Goal: Task Accomplishment & Management: Complete application form

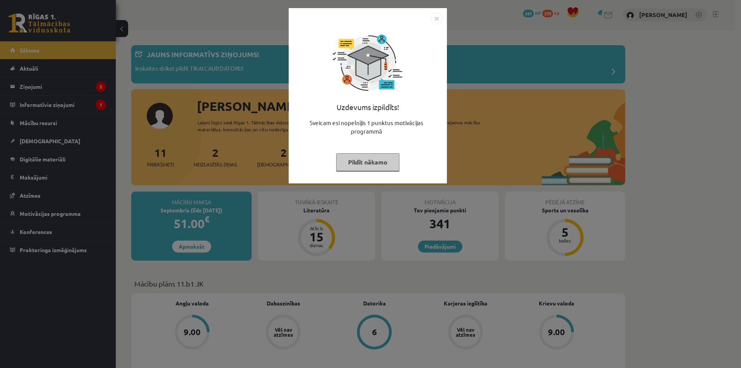
click at [352, 163] on button "Pildīt nākamo" at bounding box center [367, 162] width 63 height 18
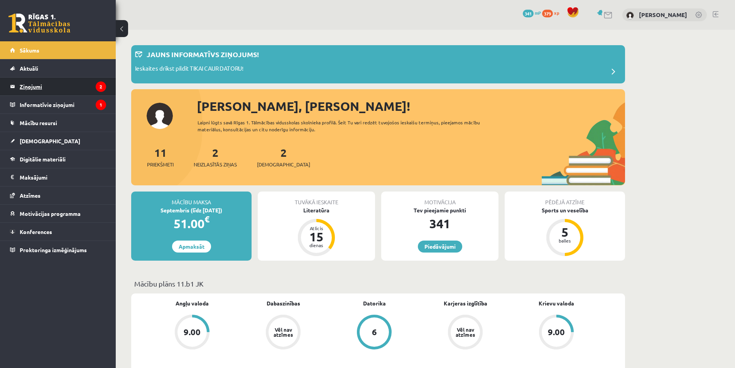
click at [81, 92] on legend "Ziņojumi 2" at bounding box center [63, 87] width 86 height 18
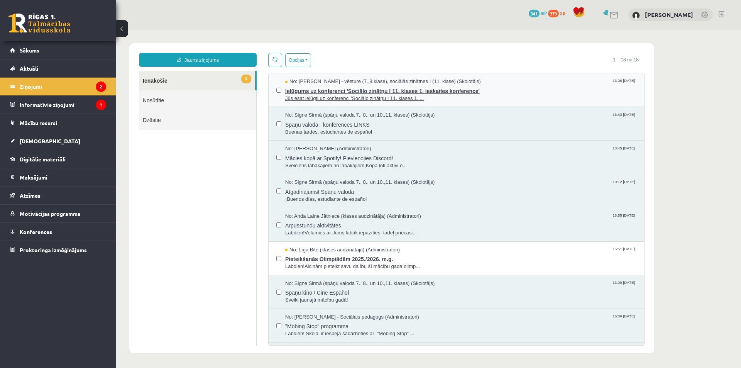
click at [325, 93] on span "Ielūgums uz konferenci 'Sociālo zinātņu I 11. klases 1. ieskaites konference'" at bounding box center [460, 90] width 351 height 10
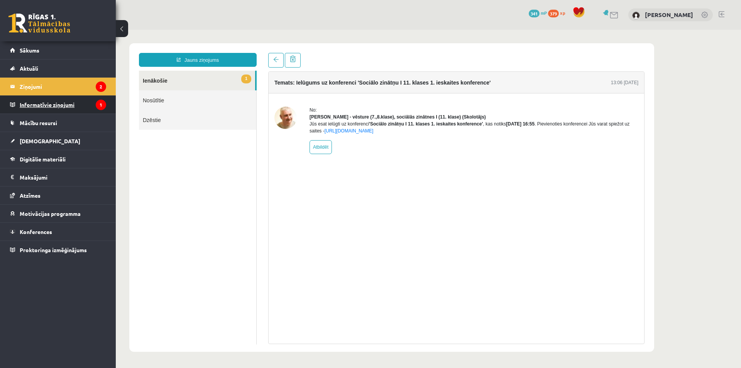
click at [74, 106] on legend "Informatīvie ziņojumi 1" at bounding box center [63, 105] width 86 height 18
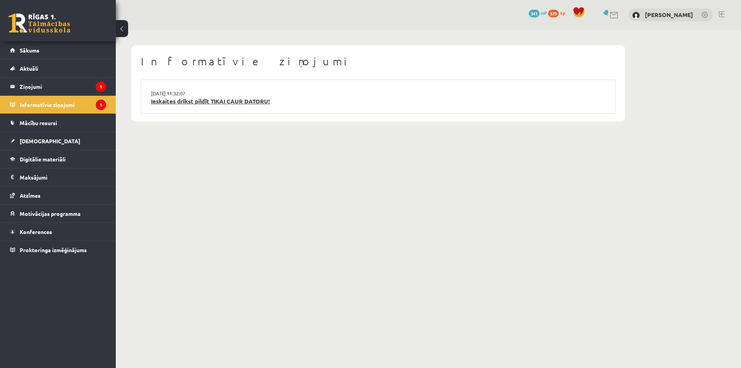
click at [195, 101] on link "Ieskaites drīkst pildīt TIKAI CAUR DATORU!" at bounding box center [378, 101] width 455 height 9
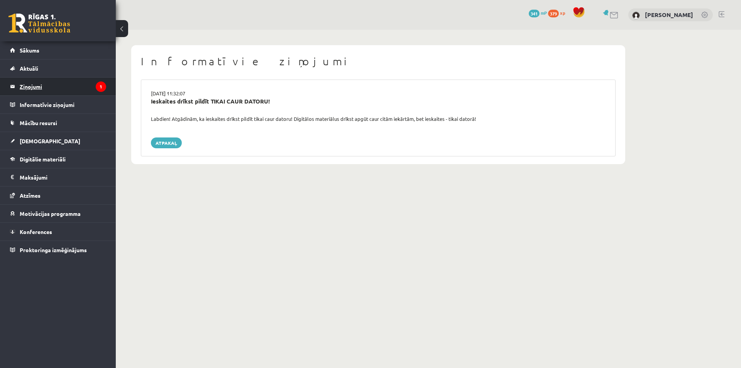
click at [83, 85] on legend "Ziņojumi 1" at bounding box center [63, 87] width 86 height 18
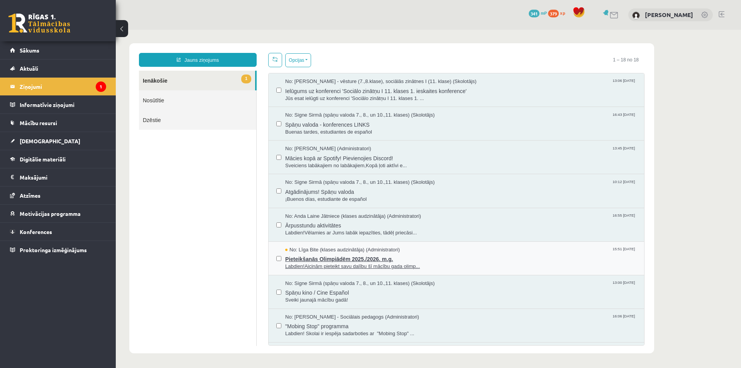
click at [365, 265] on span "Labdien!Aicinām pieteikt savu dalību šī mācību gada olimp..." at bounding box center [460, 266] width 351 height 7
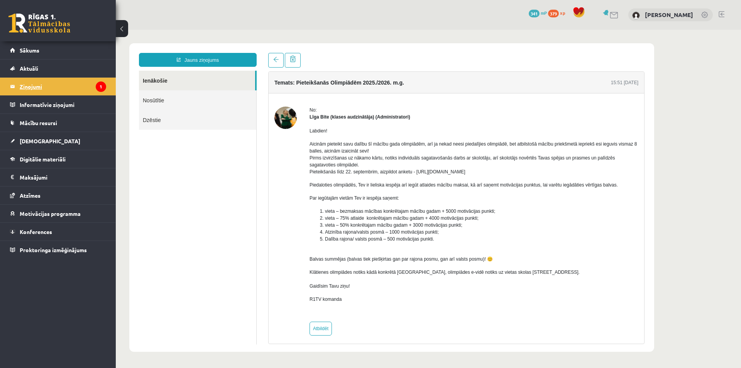
click at [73, 89] on legend "Ziņojumi 1" at bounding box center [63, 87] width 86 height 18
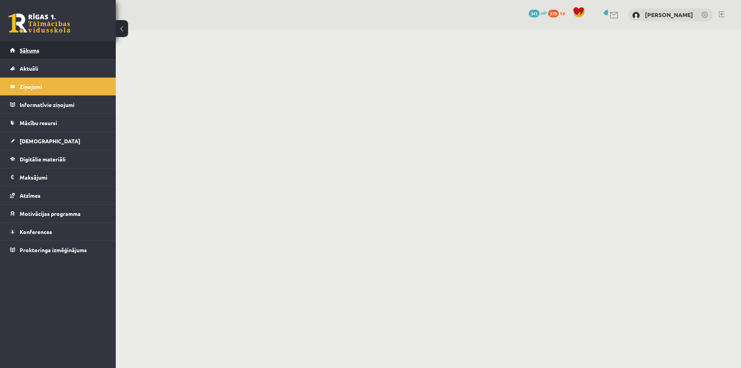
click at [62, 51] on link "Sākums" at bounding box center [58, 50] width 96 height 18
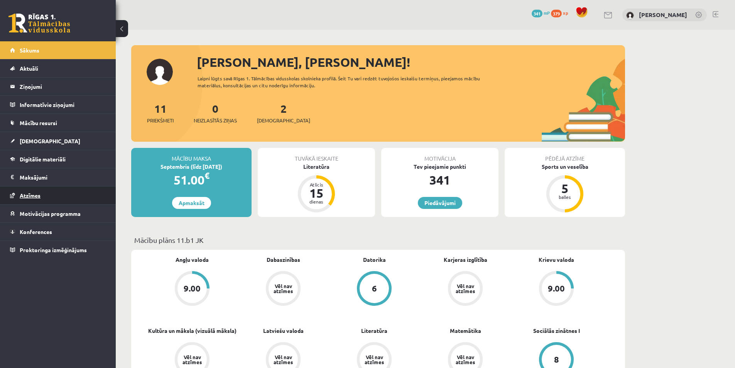
click at [84, 201] on link "Atzīmes" at bounding box center [58, 195] width 96 height 18
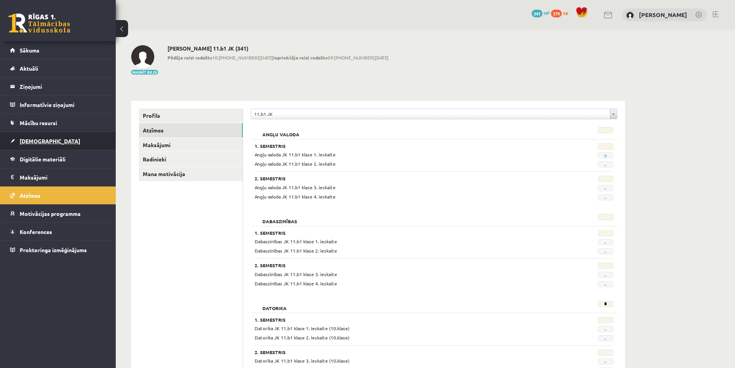
click at [46, 147] on link "[DEMOGRAPHIC_DATA]" at bounding box center [58, 141] width 96 height 18
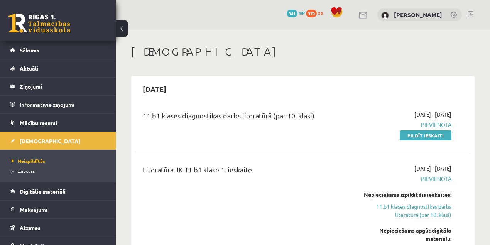
drag, startPoint x: 442, startPoint y: 134, endPoint x: 275, endPoint y: 28, distance: 197.6
click at [442, 134] on link "Pildīt ieskaiti" at bounding box center [426, 135] width 52 height 10
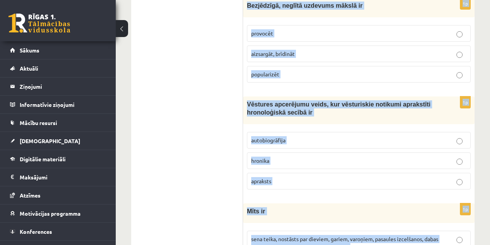
scroll to position [3044, 0]
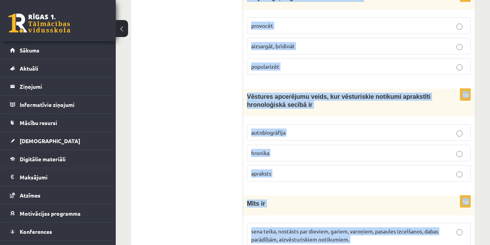
drag, startPoint x: 248, startPoint y: 76, endPoint x: 433, endPoint y: 242, distance: 248.8
copy form "Loremips dolorsitam co adipisci elitse doeiusmod temporinci 8u Labore etdolor, …"
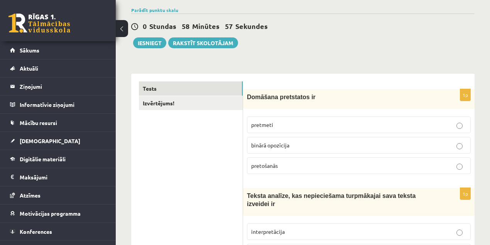
scroll to position [25, 0]
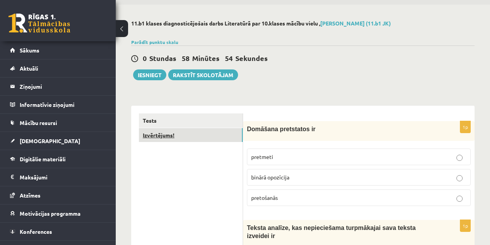
click at [215, 136] on link "Izvērtējums!" at bounding box center [191, 135] width 104 height 14
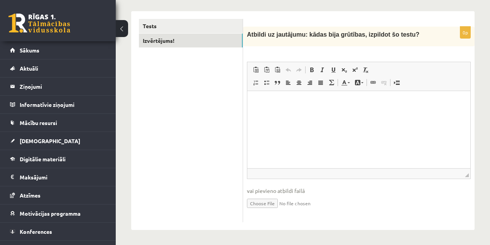
scroll to position [0, 0]
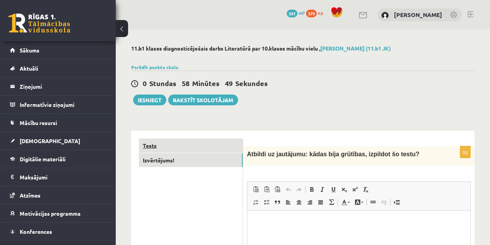
click at [203, 144] on link "Tests" at bounding box center [191, 146] width 104 height 14
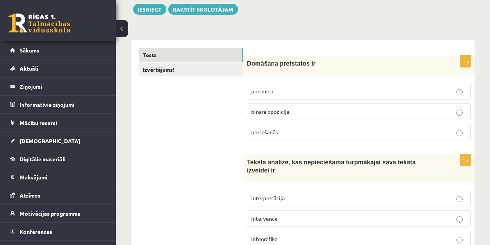
scroll to position [103, 0]
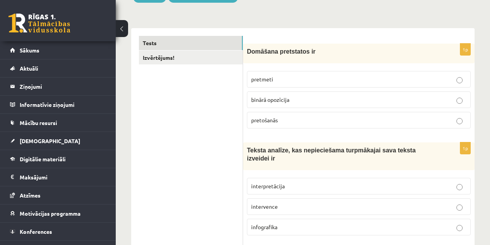
click at [298, 182] on p "interpretācija" at bounding box center [358, 186] width 215 height 8
click at [323, 102] on p "binārā opozīcija" at bounding box center [358, 100] width 215 height 8
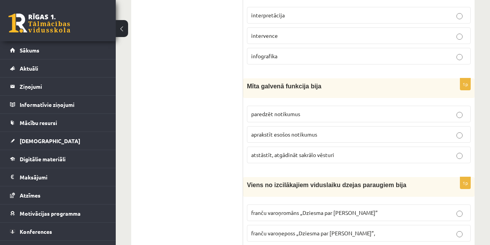
scroll to position [283, 0]
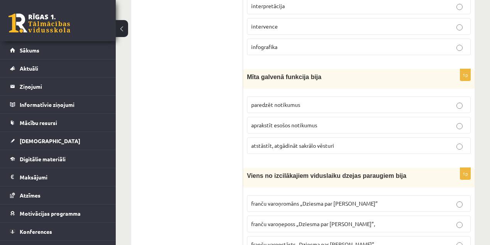
click at [395, 142] on p "atstāstīt, atgādināt sakrālo vēsturi" at bounding box center [358, 146] width 215 height 8
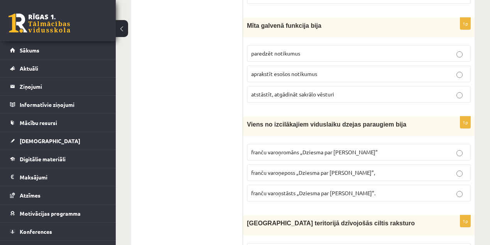
scroll to position [360, 0]
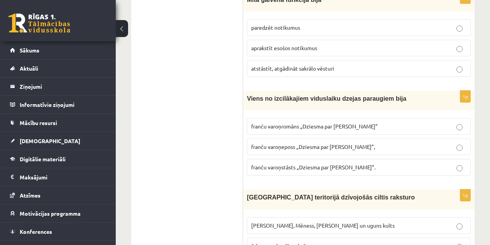
click at [307, 143] on p "franču varoņeposs „Dziesma par Rolandu”," at bounding box center [358, 147] width 215 height 8
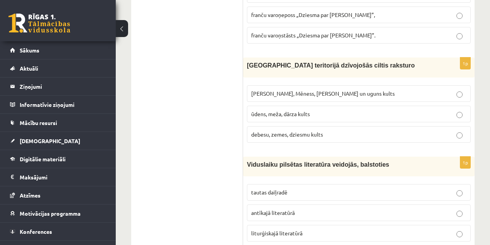
scroll to position [515, 0]
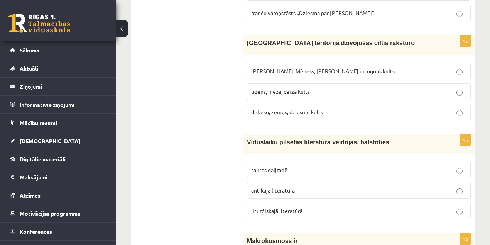
click at [315, 67] on p "Saules, Mēness, Pērkona un uguns kults" at bounding box center [358, 71] width 215 height 8
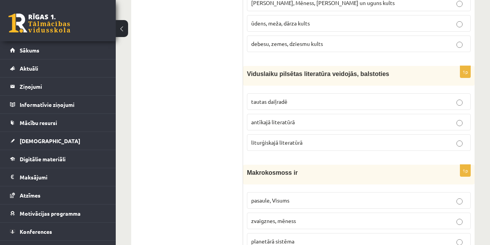
scroll to position [592, 0]
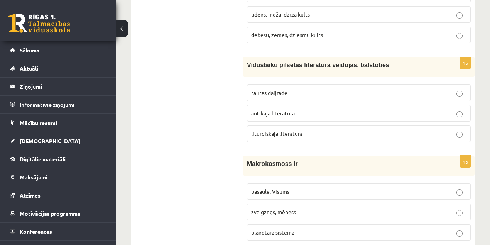
click at [335, 130] on p "liturģiskajā literatūrā" at bounding box center [358, 134] width 215 height 8
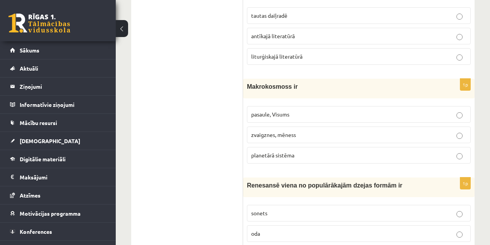
scroll to position [695, 0]
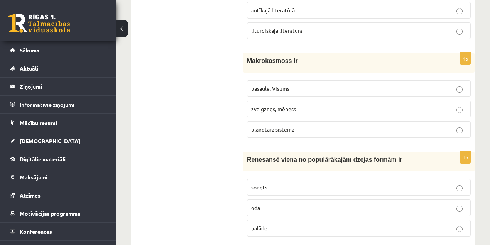
click at [364, 105] on p "zvaigznes, mēness" at bounding box center [358, 109] width 215 height 8
click at [318, 85] on p "pasaule, Visums" at bounding box center [358, 89] width 215 height 8
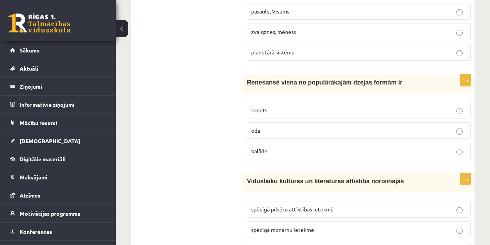
scroll to position [797, 0]
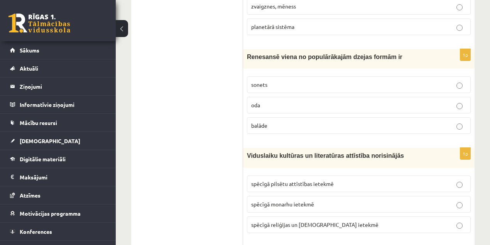
click at [314, 122] on p "balāde" at bounding box center [358, 126] width 215 height 8
click at [257, 81] on p "sonets" at bounding box center [358, 85] width 215 height 8
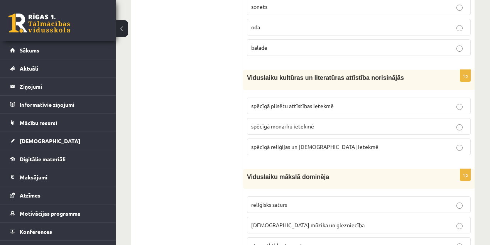
scroll to position [901, 0]
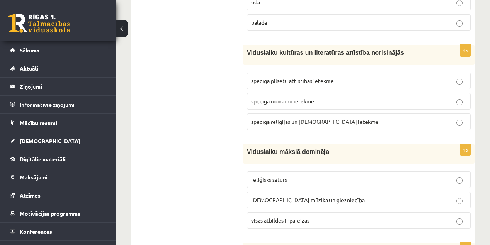
click at [337, 97] on p "spēcīgā monarhu ietekmē" at bounding box center [358, 101] width 215 height 8
click at [293, 118] on span "spēcīgā reliģijas un baznīcas ietekmē" at bounding box center [314, 121] width 127 height 7
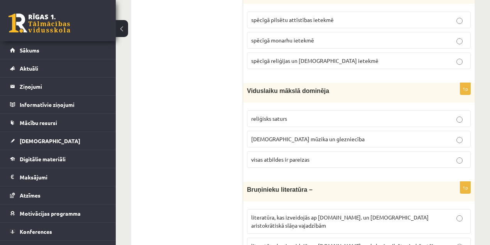
scroll to position [978, 0]
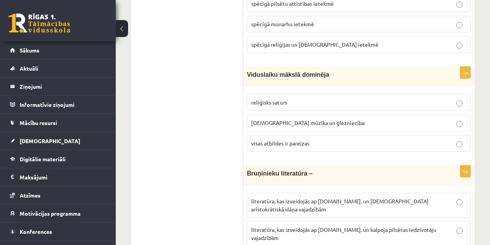
click at [319, 94] on label "reliģisks saturs" at bounding box center [359, 102] width 224 height 17
click at [259, 140] on span "visas atbildes ir pareizas" at bounding box center [280, 143] width 58 height 7
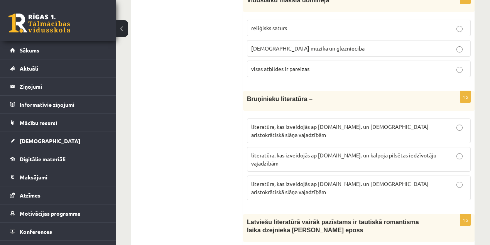
scroll to position [1081, 0]
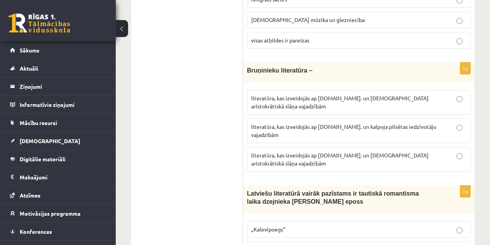
click at [367, 151] on p "literatūra, kas izveidojās ap 12.gs. un kalpoja aristokrātiskā slāņa vajadzībām" at bounding box center [358, 159] width 215 height 16
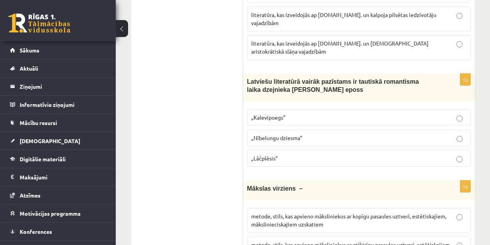
scroll to position [1183, 0]
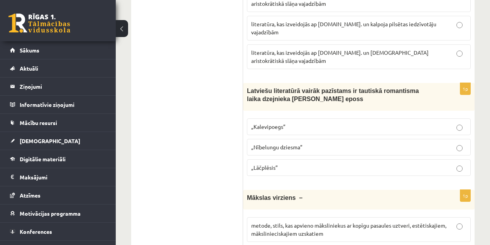
click at [313, 164] on p "„Lāčplēsis”" at bounding box center [358, 168] width 215 height 8
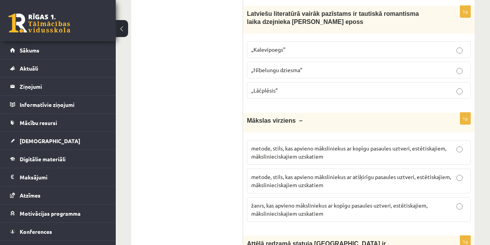
scroll to position [1287, 0]
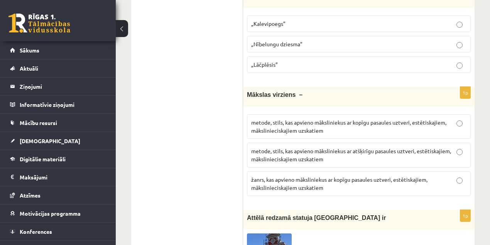
click at [259, 119] on span "metode, stils, kas apvieno māksliniekus ar kopīgu pasaules uztveri, estētiskaji…" at bounding box center [348, 126] width 195 height 15
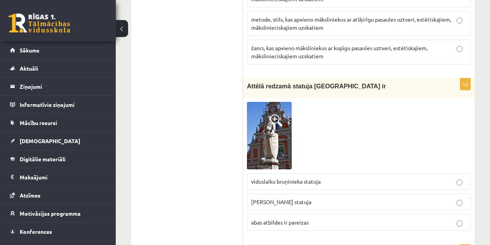
scroll to position [1441, 0]
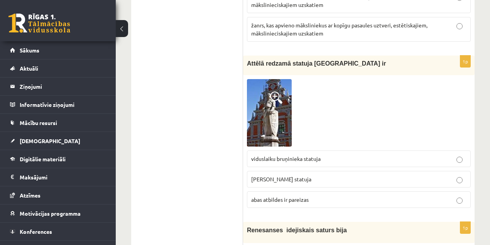
click at [356, 175] on p "Rolanda statuja" at bounding box center [358, 179] width 215 height 8
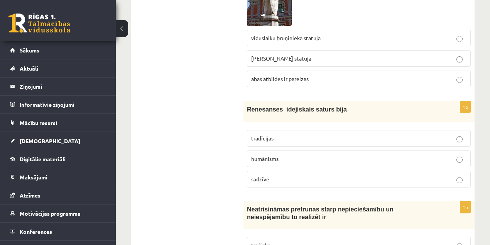
scroll to position [1569, 0]
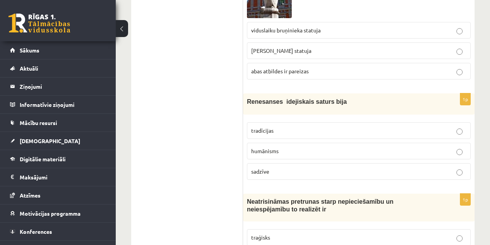
click at [323, 147] on p "humānisms" at bounding box center [358, 151] width 215 height 8
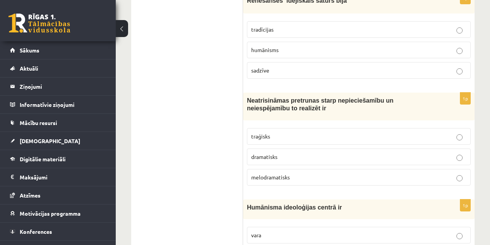
scroll to position [1673, 0]
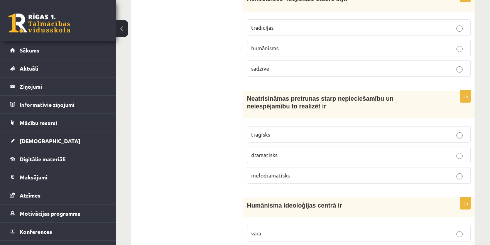
click at [357, 130] on p "traģisks" at bounding box center [358, 134] width 215 height 8
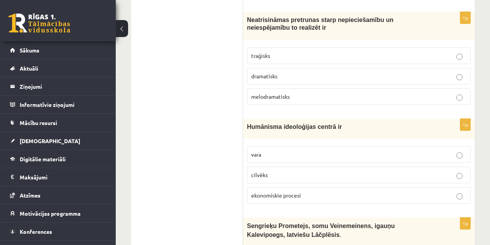
scroll to position [1776, 0]
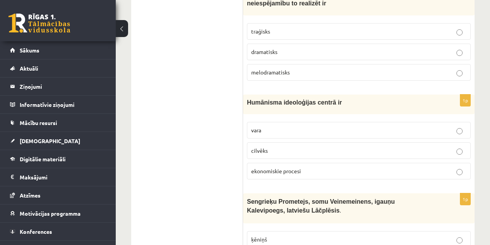
click at [359, 118] on fieldset "vara cilvēks ekonomiskie procesi" at bounding box center [359, 150] width 224 height 64
click at [354, 147] on p "cilvēks" at bounding box center [358, 151] width 215 height 8
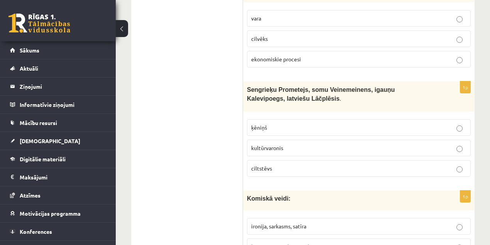
scroll to position [1878, 0]
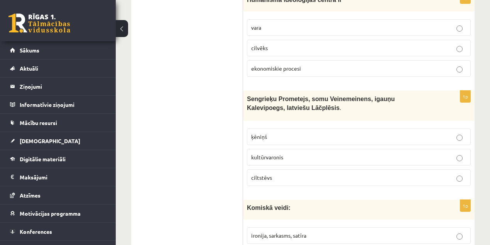
click at [317, 153] on p "kultūrvaronis" at bounding box center [358, 157] width 215 height 8
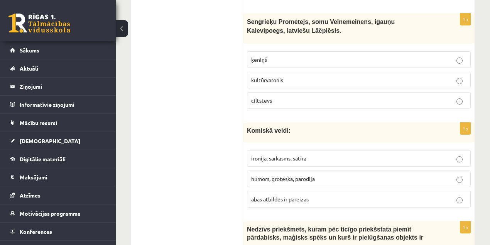
scroll to position [1981, 0]
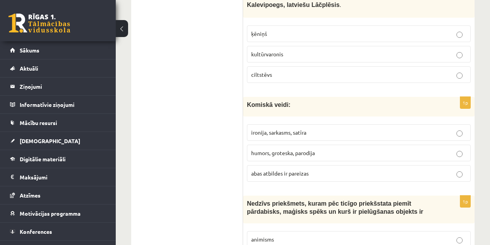
click at [334, 169] on p "abas atbildes ir pareizas" at bounding box center [358, 173] width 215 height 8
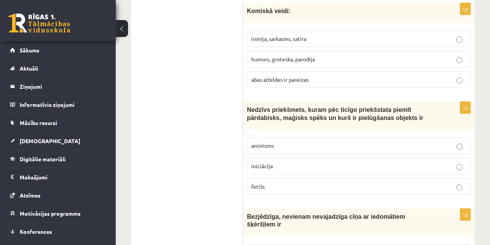
scroll to position [2084, 0]
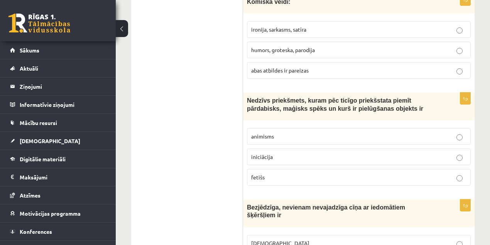
click at [323, 173] on p "fetišs" at bounding box center [358, 177] width 215 height 8
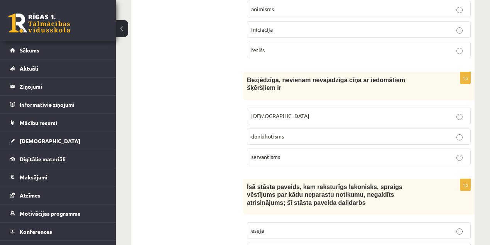
scroll to position [2213, 0]
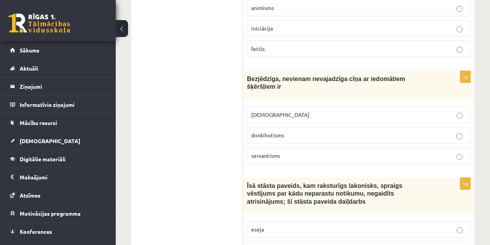
click at [366, 127] on label "donkihotisms" at bounding box center [359, 135] width 224 height 17
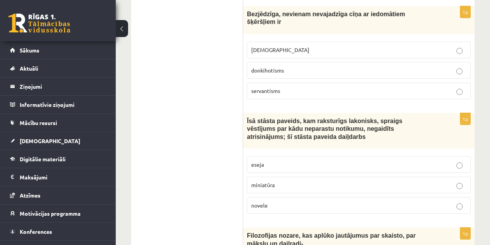
scroll to position [2316, 0]
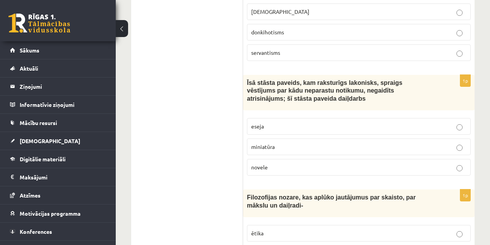
click at [352, 163] on p "novele" at bounding box center [358, 167] width 215 height 8
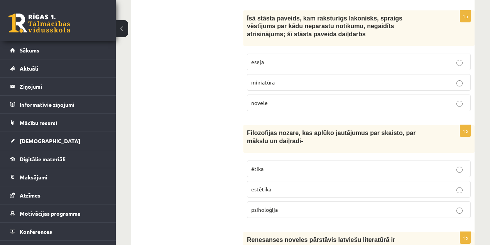
scroll to position [2393, 0]
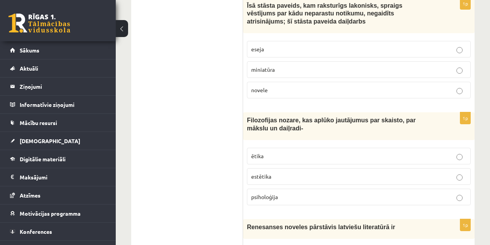
click at [305, 173] on p "estētika" at bounding box center [358, 177] width 215 height 8
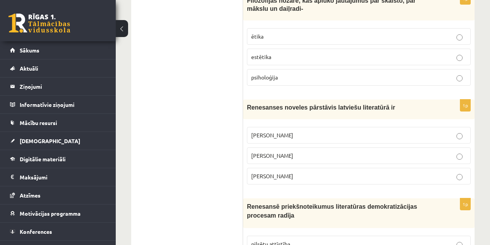
scroll to position [2522, 0]
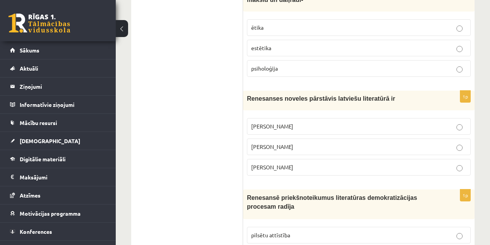
click at [291, 163] on p "Jānis Ezeriņš" at bounding box center [358, 167] width 215 height 8
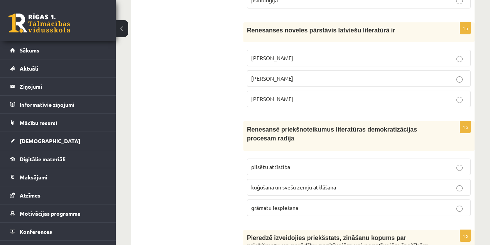
scroll to position [2599, 0]
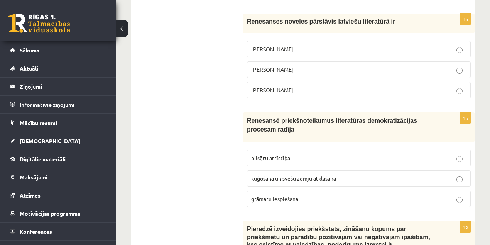
click at [315, 195] on p "grāmatu iespiešana" at bounding box center [358, 199] width 215 height 8
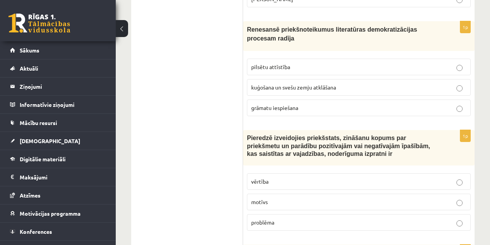
scroll to position [2702, 0]
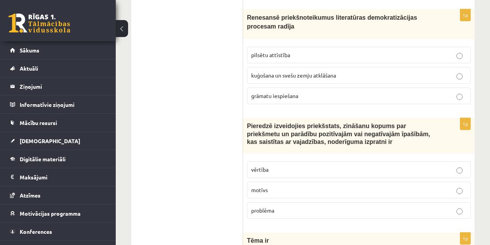
click at [300, 166] on p "vērtība" at bounding box center [358, 170] width 215 height 8
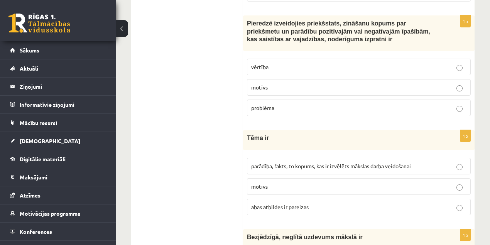
scroll to position [2805, 0]
click at [293, 163] on span "parādība, fakts, to kopums, kas ir izvēlēts mākslas darba veidošanai" at bounding box center [331, 166] width 160 height 7
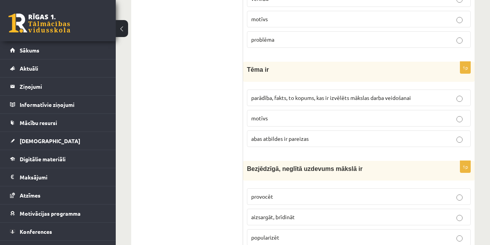
scroll to position [2882, 0]
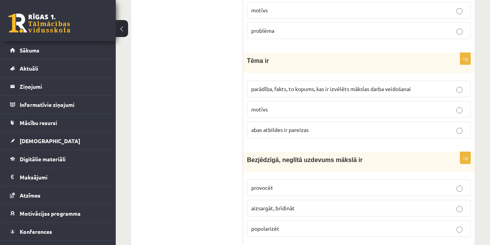
click at [305, 184] on p "provocēt" at bounding box center [358, 188] width 215 height 8
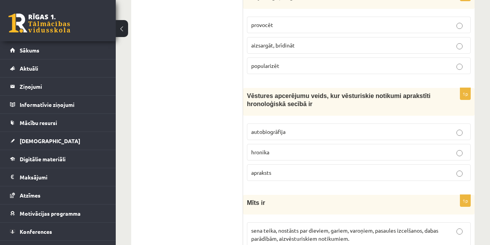
scroll to position [2993, 0]
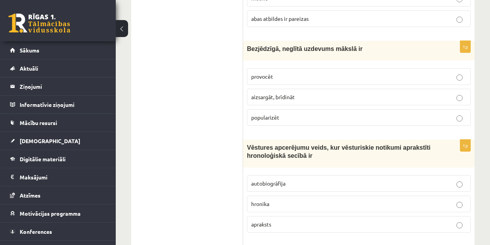
click at [303, 200] on p "hronika" at bounding box center [358, 204] width 215 height 8
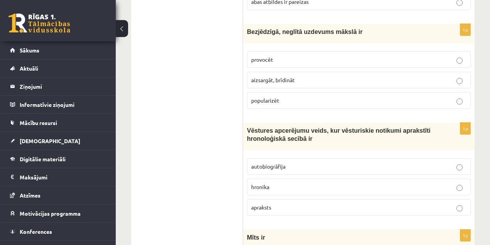
scroll to position [3045, 0]
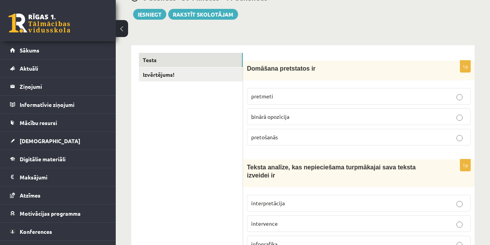
scroll to position [0, 0]
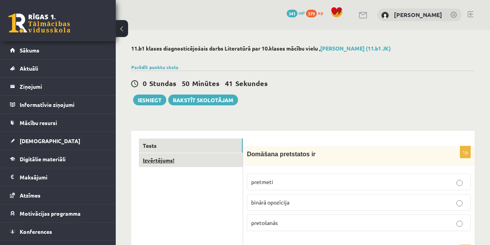
click at [207, 154] on link "Izvērtējums!" at bounding box center [191, 160] width 104 height 14
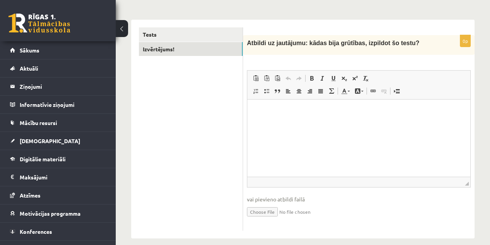
scroll to position [120, 0]
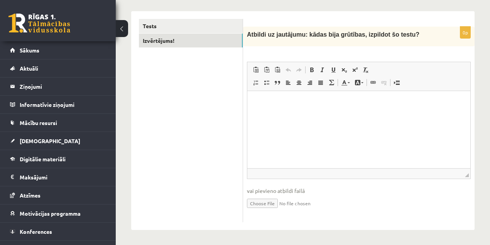
click at [295, 99] on p "Bagātinātā teksta redaktors, wiswyg-editor-user-answer-47024936586500" at bounding box center [359, 103] width 208 height 8
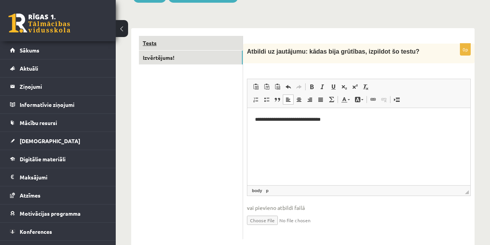
scroll to position [0, 0]
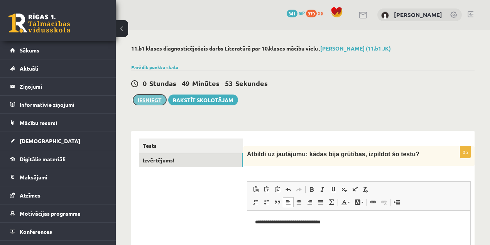
click at [151, 100] on button "Iesniegt" at bounding box center [149, 100] width 33 height 11
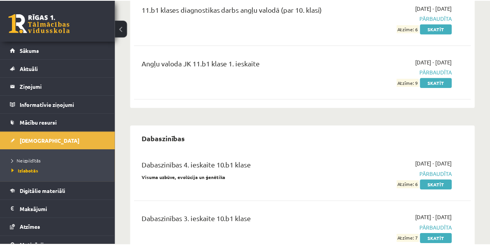
scroll to position [129, 0]
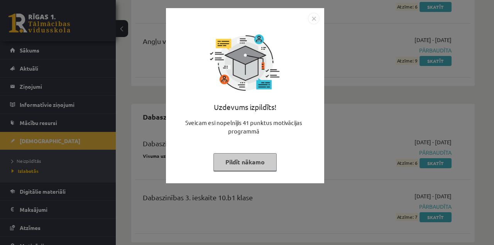
click at [312, 20] on img "Close" at bounding box center [314, 19] width 12 height 12
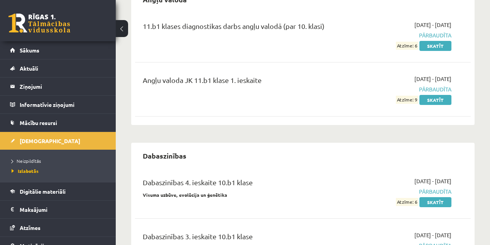
scroll to position [38, 0]
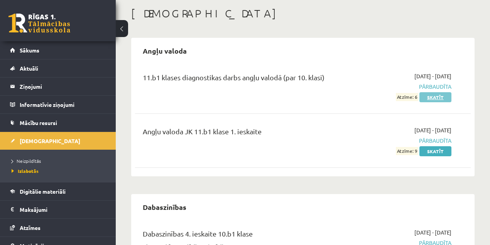
click at [437, 97] on link "Skatīt" at bounding box center [436, 97] width 32 height 10
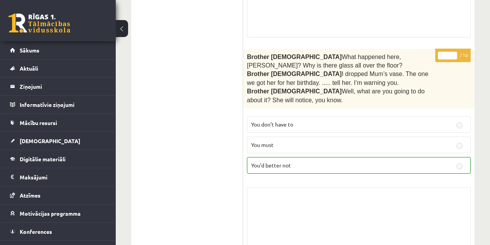
scroll to position [257, 0]
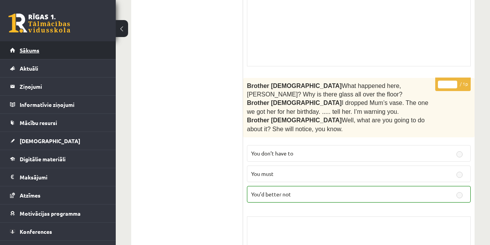
click at [87, 49] on link "Sākums" at bounding box center [58, 50] width 96 height 18
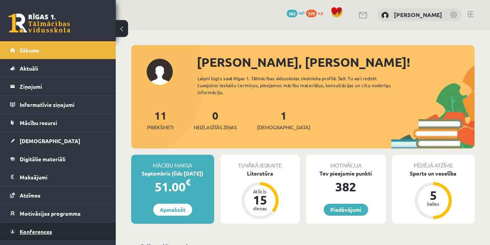
click at [59, 232] on link "Konferences" at bounding box center [58, 232] width 96 height 18
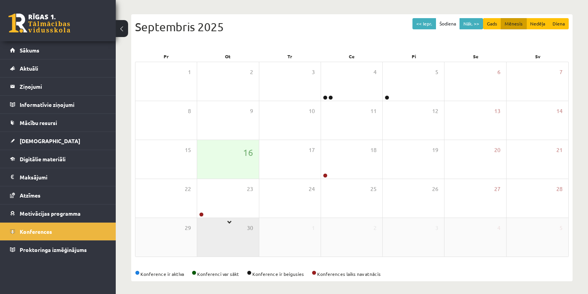
scroll to position [74, 0]
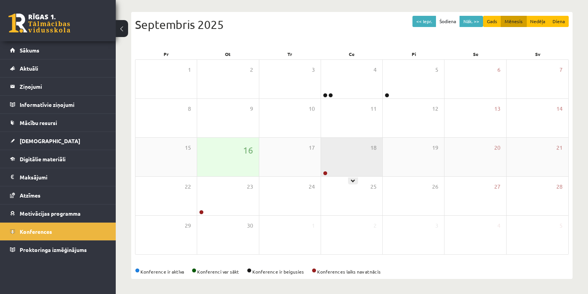
click at [334, 164] on div "18" at bounding box center [351, 157] width 61 height 39
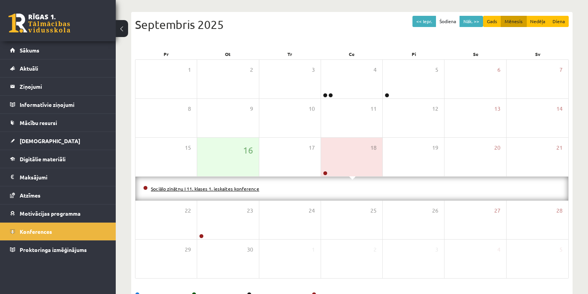
click at [195, 187] on link "Sociālo zinātņu I 11. klases 1. ieskaites konference" at bounding box center [205, 189] width 108 height 6
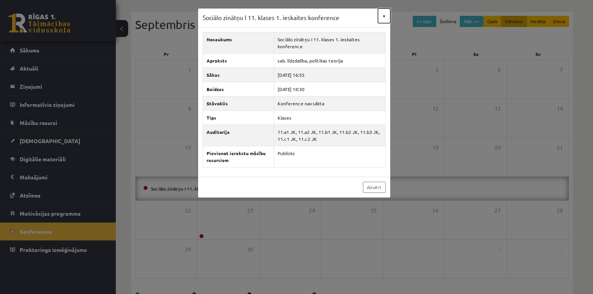
click at [381, 14] on button "×" at bounding box center [384, 15] width 12 height 15
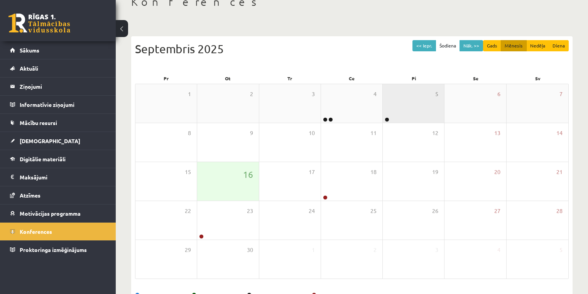
scroll to position [62, 0]
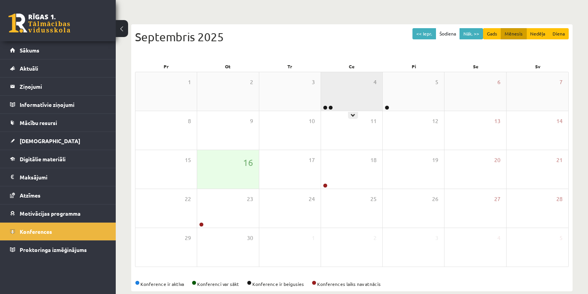
click at [353, 94] on div "4" at bounding box center [351, 91] width 61 height 39
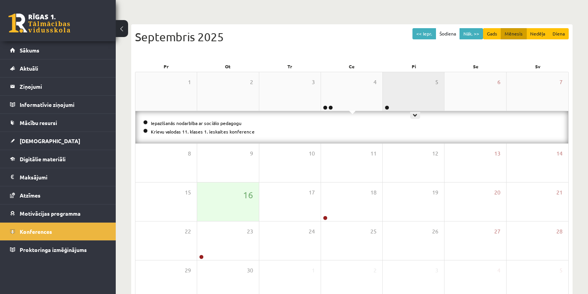
click at [397, 84] on div "5" at bounding box center [413, 91] width 61 height 39
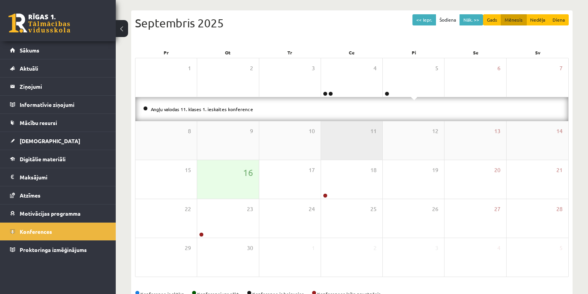
scroll to position [98, 0]
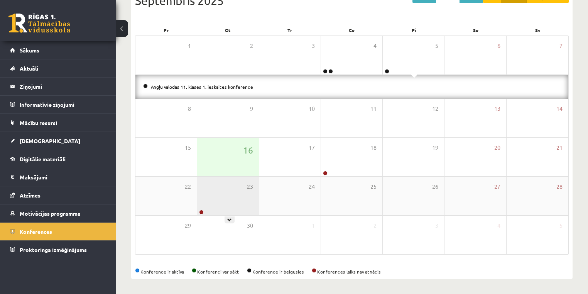
click at [226, 194] on div "23" at bounding box center [227, 196] width 61 height 39
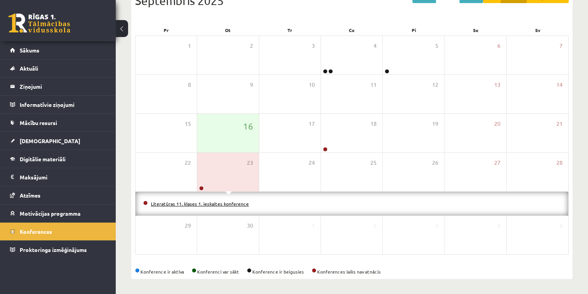
click at [233, 201] on link "Literatūras 11. klases 1. ieskaites konference" at bounding box center [200, 204] width 98 height 6
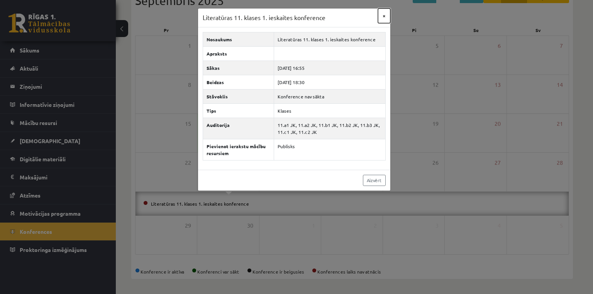
click at [384, 16] on button "×" at bounding box center [384, 15] width 12 height 15
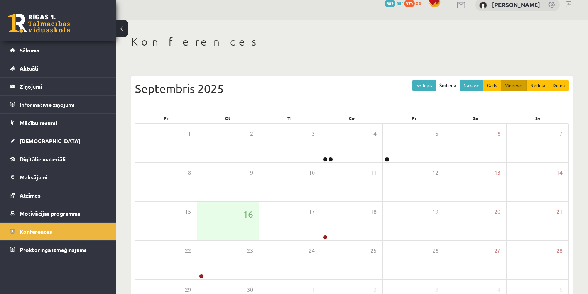
scroll to position [0, 0]
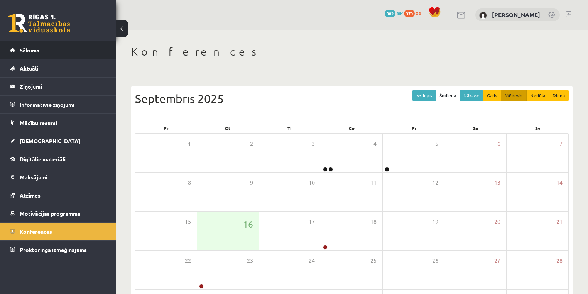
click at [47, 52] on link "Sākums" at bounding box center [58, 50] width 96 height 18
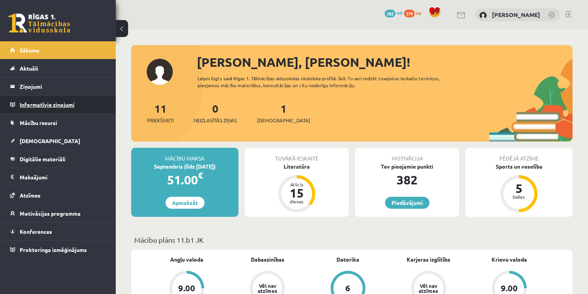
click at [61, 96] on legend "Informatīvie ziņojumi 0" at bounding box center [63, 105] width 86 height 18
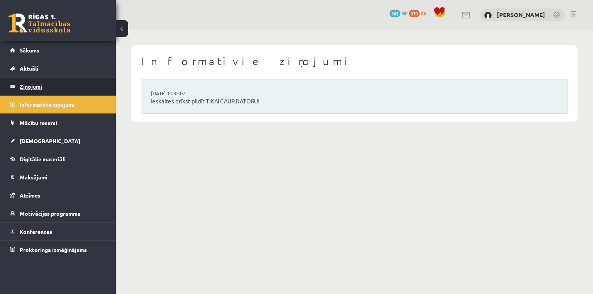
drag, startPoint x: 0, startPoint y: 0, endPoint x: 61, endPoint y: 91, distance: 109.1
click at [61, 91] on legend "Ziņojumi 0" at bounding box center [63, 87] width 86 height 18
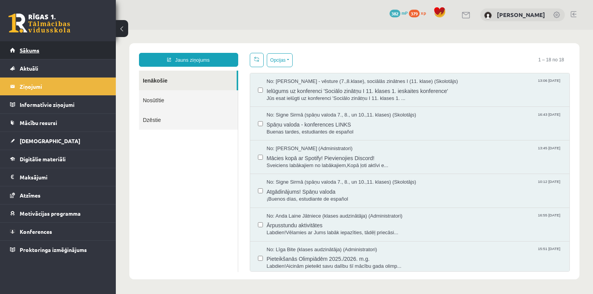
click at [58, 51] on link "Sākums" at bounding box center [58, 50] width 96 height 18
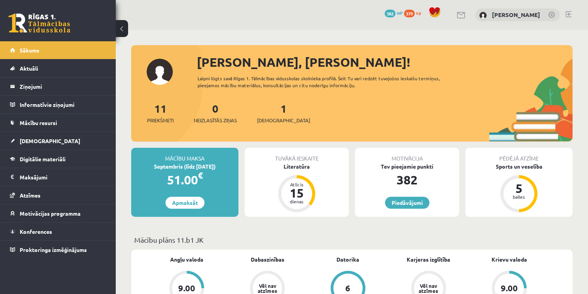
click at [566, 14] on link at bounding box center [569, 14] width 6 height 6
